Goal: Task Accomplishment & Management: Complete application form

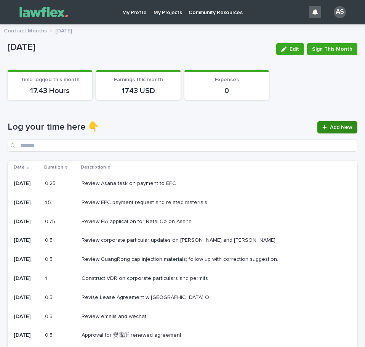
click at [323, 126] on div at bounding box center [326, 127] width 8 height 5
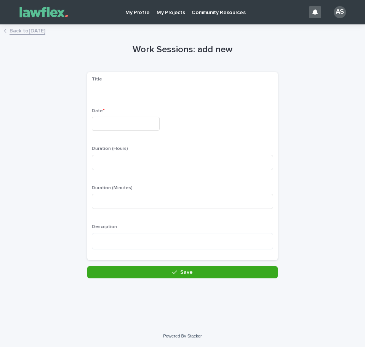
click at [45, 34] on link "Back to [DATE]" at bounding box center [28, 30] width 36 height 9
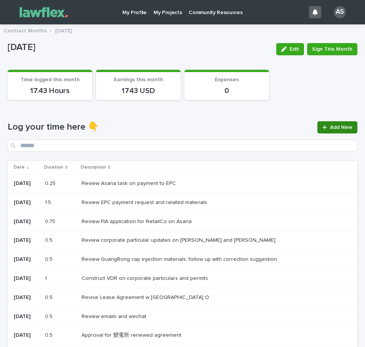
click at [322, 128] on icon at bounding box center [324, 127] width 4 height 4
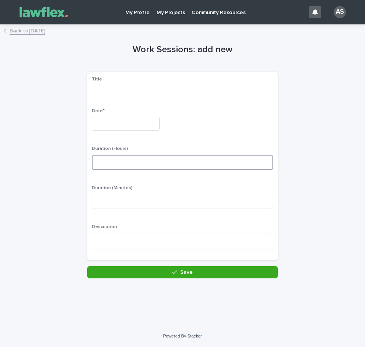
click at [133, 163] on input at bounding box center [182, 162] width 181 height 15
click at [125, 164] on input at bounding box center [182, 162] width 181 height 15
type input "*"
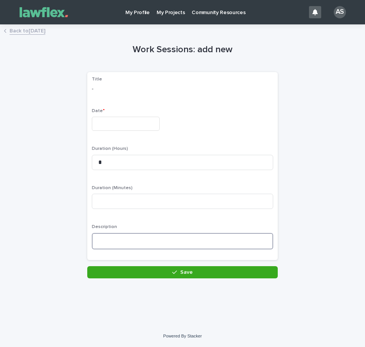
click at [119, 238] on textarea at bounding box center [182, 241] width 181 height 16
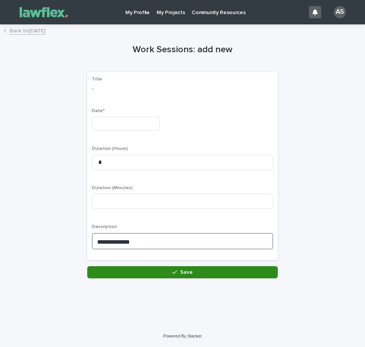
type textarea "**********"
drag, startPoint x: 168, startPoint y: 268, endPoint x: 173, endPoint y: 269, distance: 4.6
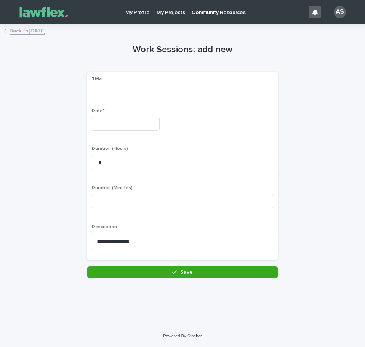
click at [168, 268] on button "Save" at bounding box center [182, 272] width 190 height 12
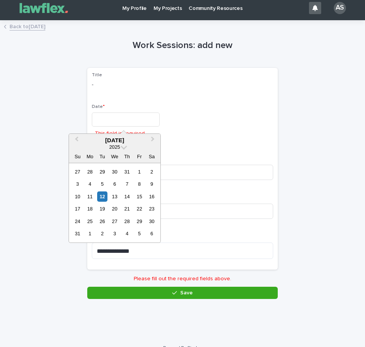
drag, startPoint x: 142, startPoint y: 119, endPoint x: 134, endPoint y: 118, distance: 7.2
click at [140, 118] on input "text" at bounding box center [126, 119] width 68 height 14
click at [102, 193] on div "12" at bounding box center [102, 196] width 10 height 10
type input "*********"
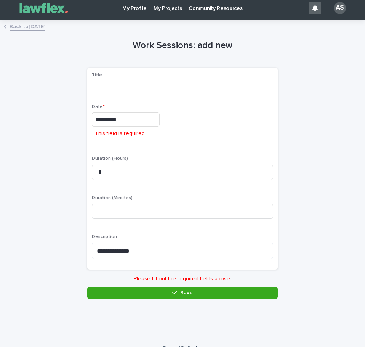
scroll to position [0, 0]
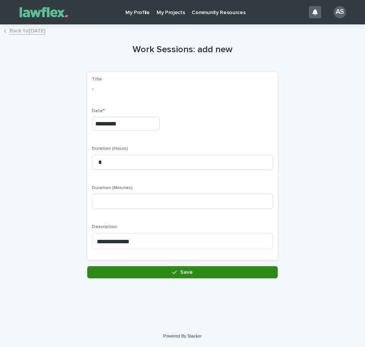
drag, startPoint x: 203, startPoint y: 272, endPoint x: 211, endPoint y: 270, distance: 9.1
click at [203, 272] on button "Save" at bounding box center [182, 272] width 190 height 12
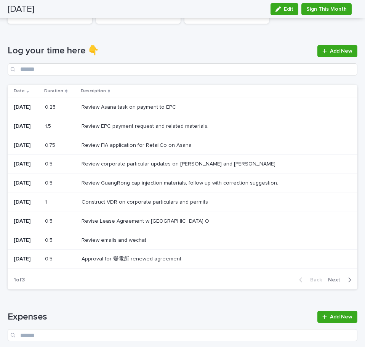
scroll to position [67, 0]
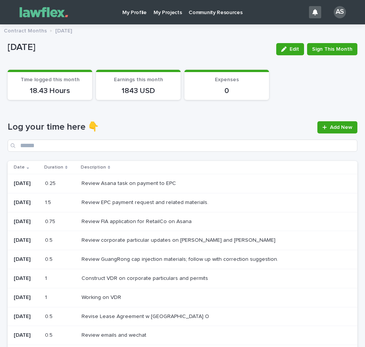
click at [164, 14] on p "My Projects" at bounding box center [167, 8] width 29 height 16
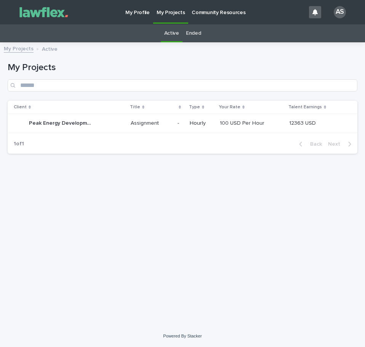
click at [214, 118] on div "Hourly" at bounding box center [202, 123] width 24 height 13
